Goal: Task Accomplishment & Management: Manage account settings

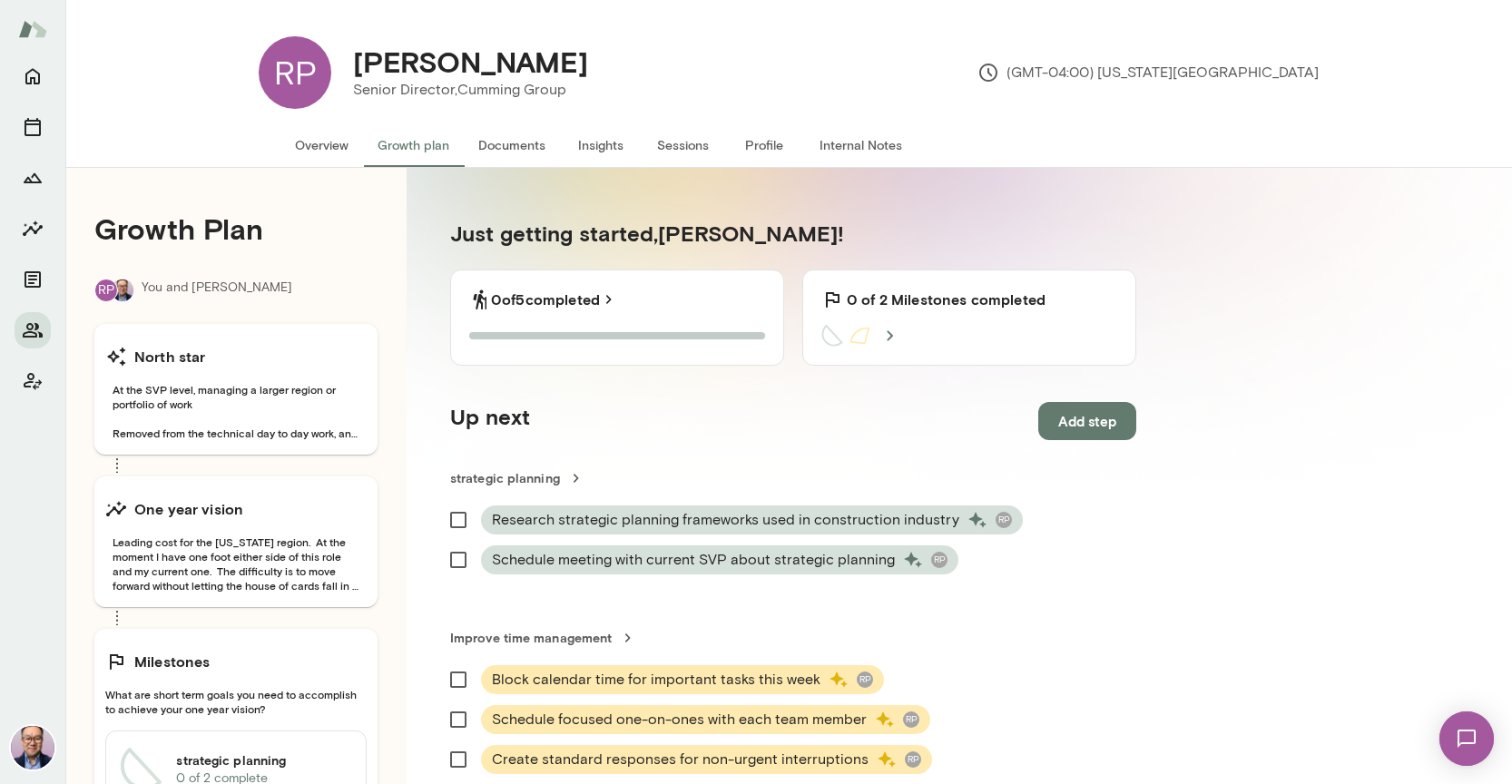
scroll to position [174, 0]
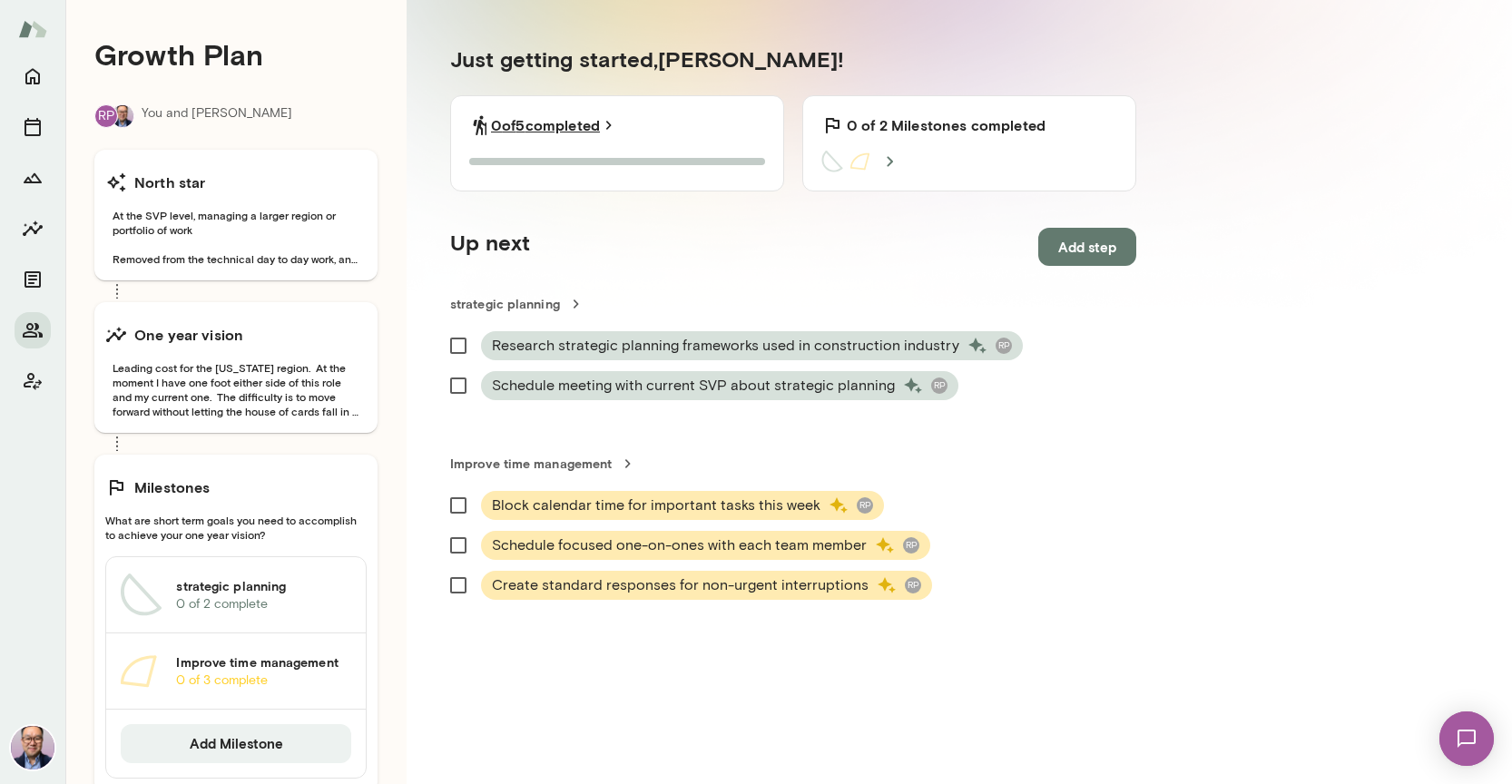
click at [562, 123] on link "0 of 5 completed" at bounding box center [554, 125] width 127 height 22
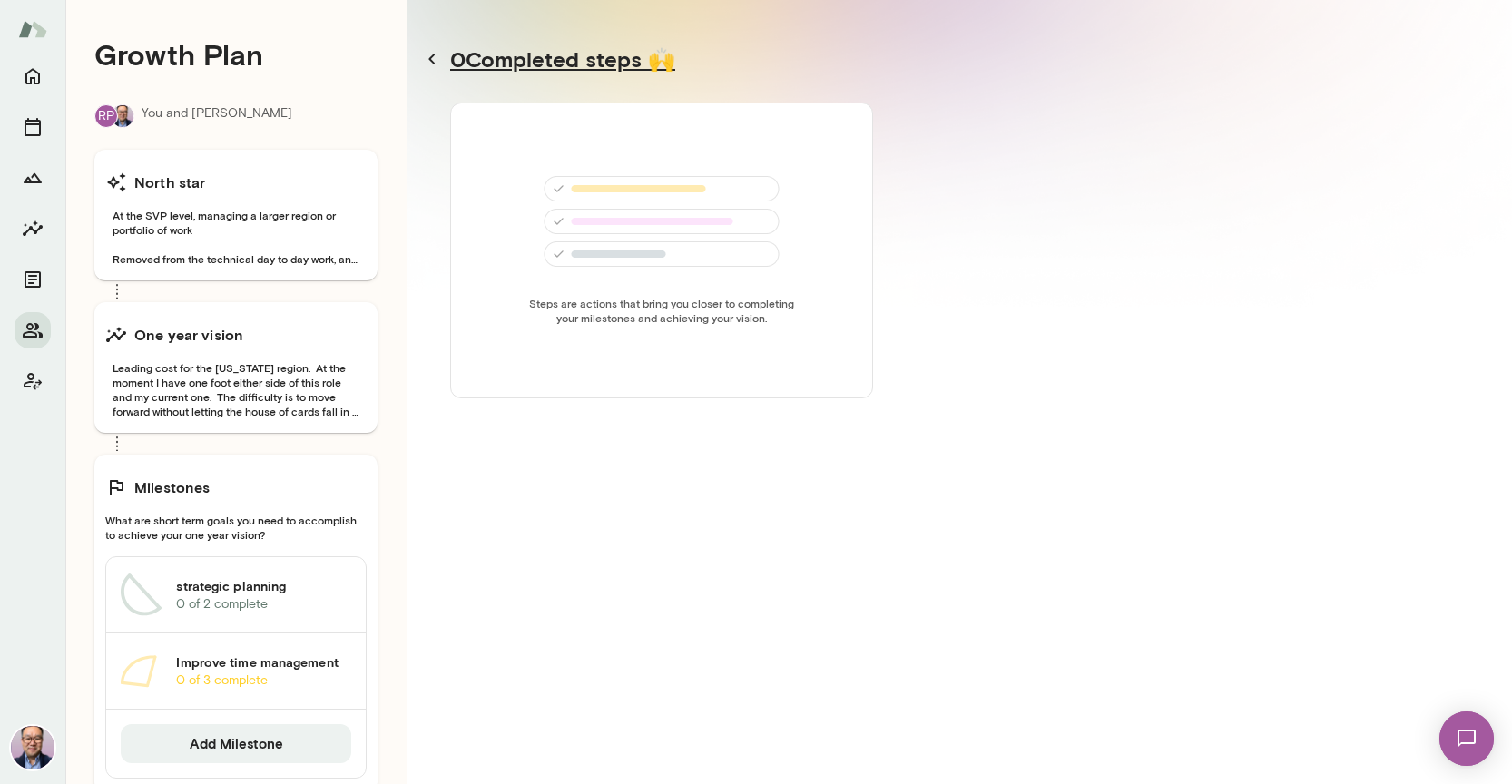
click at [431, 54] on icon at bounding box center [431, 59] width 22 height 22
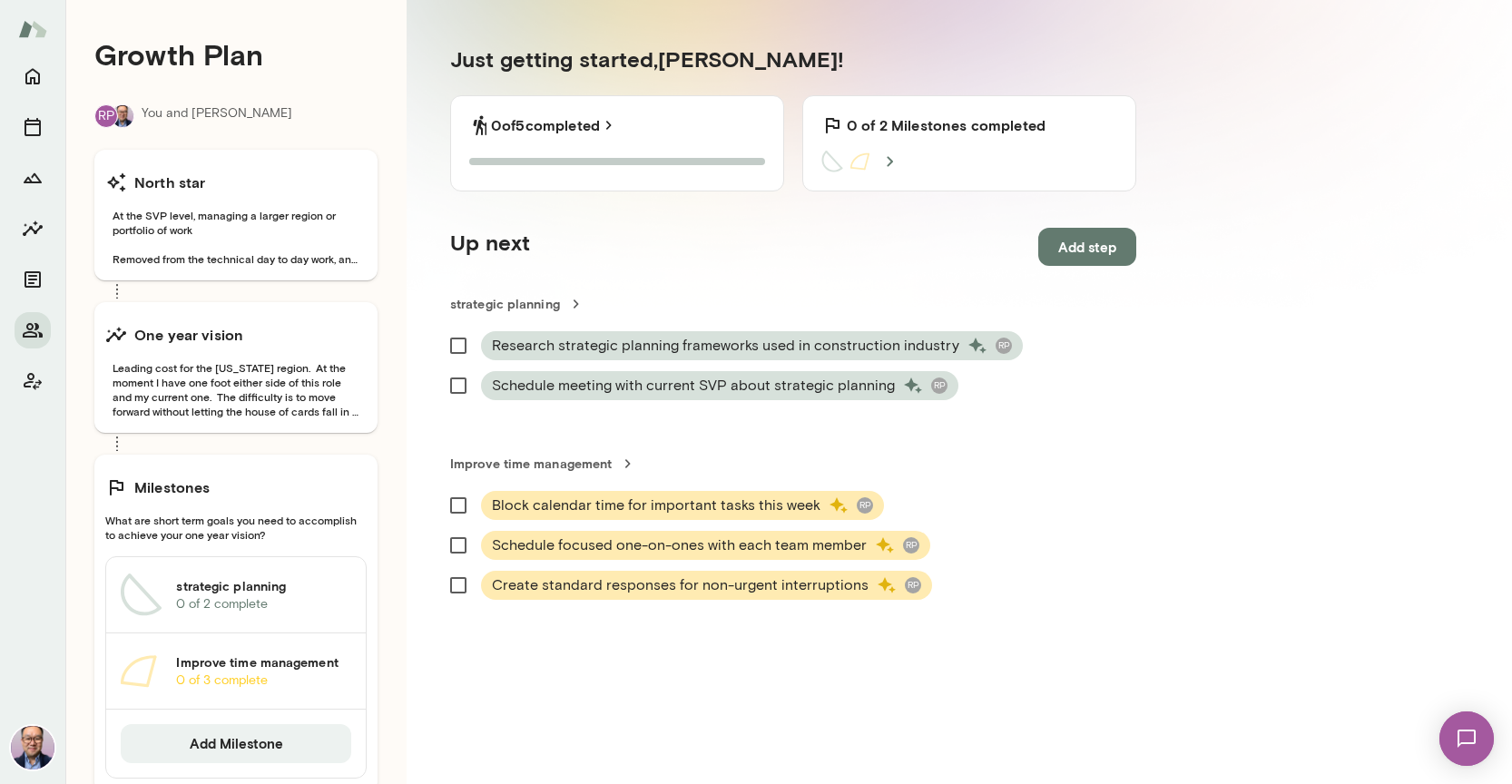
click at [431, 54] on section "Just getting started, Reuben ! 0 of 5 completed 0 of 5 Steps completed 0 of 2 M…" at bounding box center [793, 418] width 773 height 835
click at [561, 304] on link "strategic planning" at bounding box center [793, 304] width 686 height 18
